Goal: Task Accomplishment & Management: Use online tool/utility

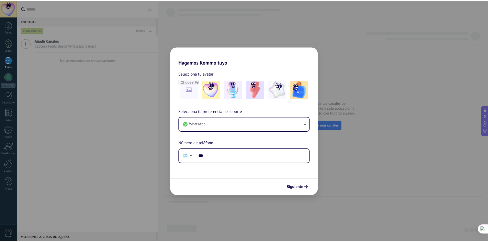
scroll to position [4092, 0]
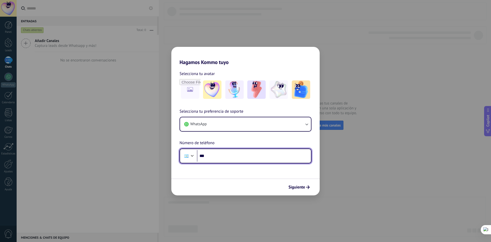
click at [220, 158] on input "***" at bounding box center [254, 156] width 114 height 12
type input "**********"
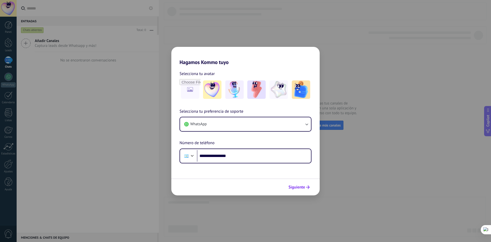
click at [298, 188] on span "Siguiente" at bounding box center [297, 187] width 17 height 4
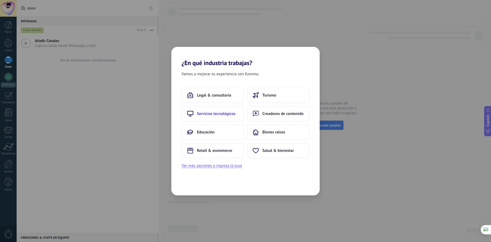
click at [226, 113] on span "Servicios tecnológicos" at bounding box center [216, 113] width 39 height 5
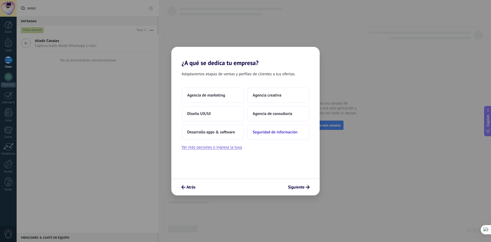
click at [280, 132] on span "Seguridad de información" at bounding box center [275, 131] width 45 height 5
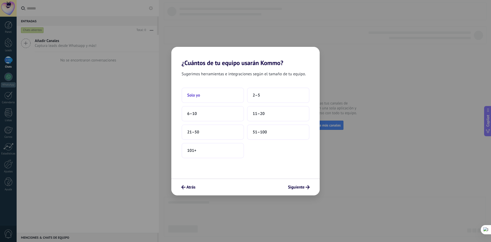
click at [196, 96] on span "Solo yo" at bounding box center [193, 95] width 13 height 5
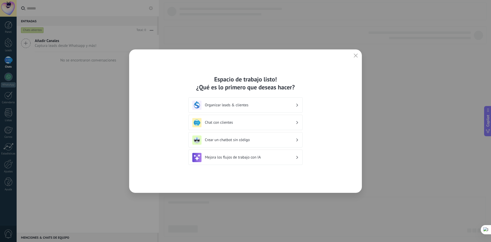
click at [240, 140] on h3 "Crear un chatbot sin código" at bounding box center [250, 139] width 91 height 5
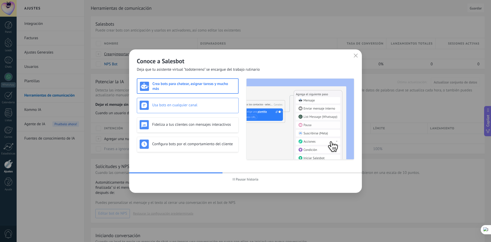
click at [161, 104] on h3 "Usa bots en cualquier canal" at bounding box center [194, 105] width 84 height 5
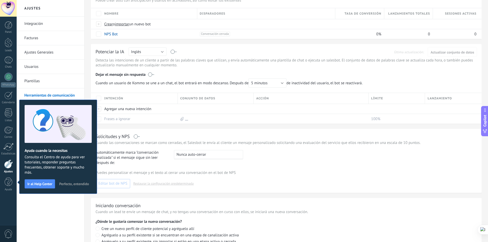
scroll to position [69, 0]
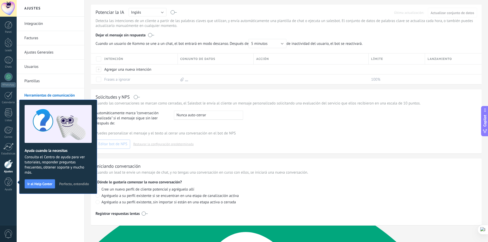
click at [68, 184] on span "Perfecto, entendido" at bounding box center [74, 184] width 30 height 4
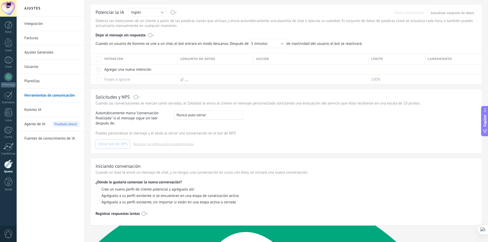
click at [35, 124] on span "Agente de IA" at bounding box center [34, 124] width 21 height 14
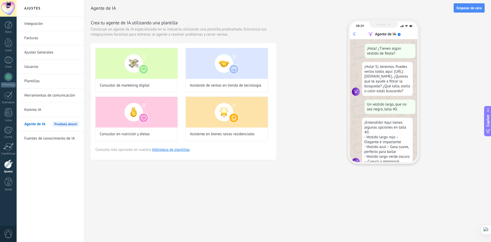
scroll to position [15, 0]
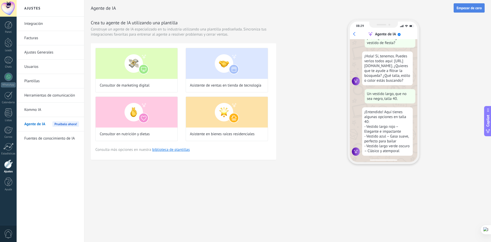
click at [464, 8] on span "Empezar de cero" at bounding box center [469, 8] width 25 height 4
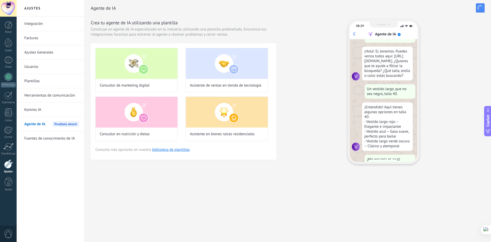
scroll to position [0, 0]
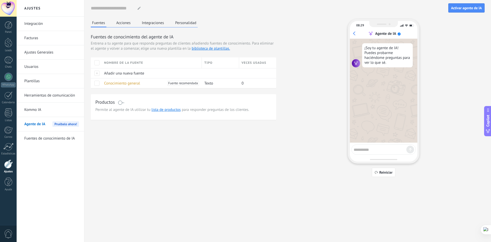
click at [159, 63] on div "Nombre de la fuente" at bounding box center [152, 62] width 100 height 11
click at [222, 73] on div at bounding box center [219, 73] width 35 height 10
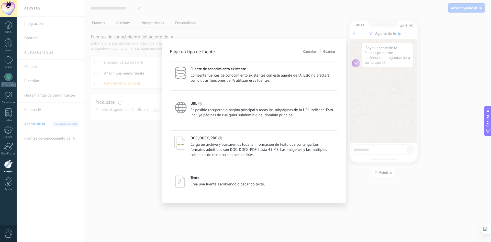
click at [211, 182] on span "Crea una fuente escribiendo o pegando texto." at bounding box center [228, 184] width 74 height 5
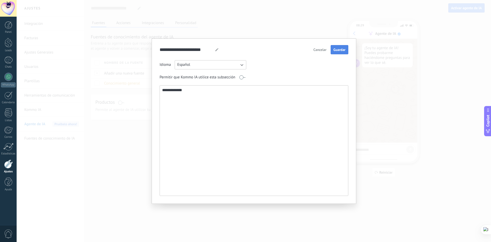
type textarea "**********"
click at [338, 49] on span "Guardar" at bounding box center [340, 50] width 12 height 4
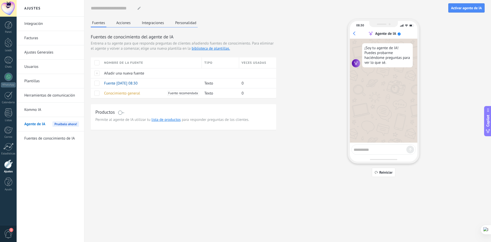
click at [121, 22] on button "Acciones" at bounding box center [123, 23] width 17 height 8
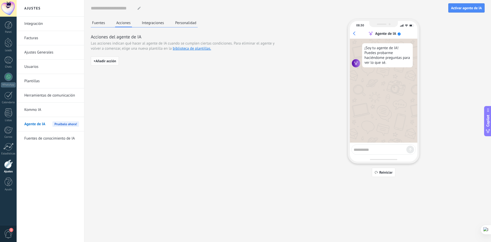
click at [103, 60] on span "+ Añadir acción" at bounding box center [105, 61] width 23 height 4
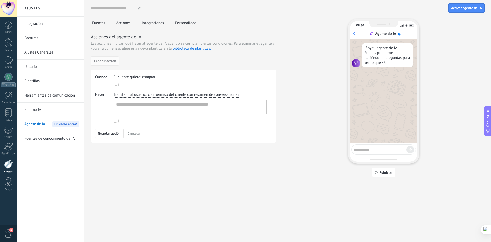
click at [146, 78] on span "comprar" at bounding box center [148, 76] width 13 height 5
click at [220, 74] on div "El cliente quiere : comprar comprar obtener soporte obtener un reembolso hablar…" at bounding box center [190, 76] width 155 height 7
